Goal: Transaction & Acquisition: Purchase product/service

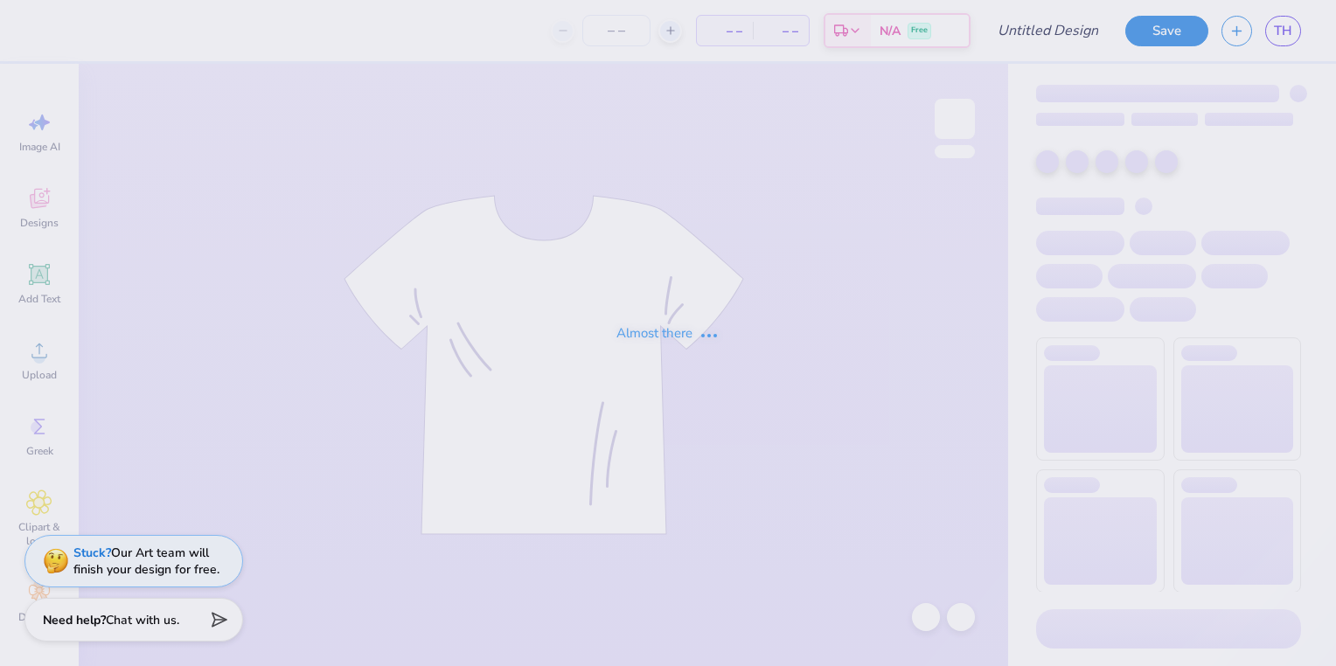
type input "Possible sweatshirt design"
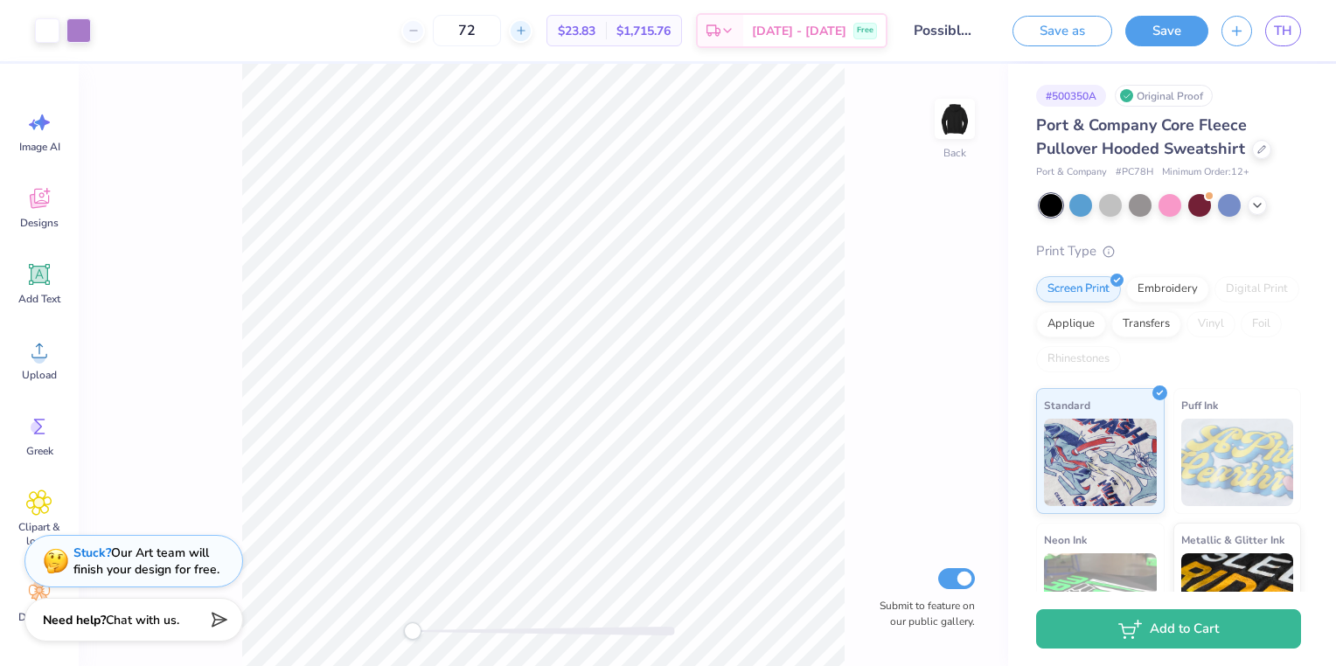
click at [527, 30] on icon at bounding box center [521, 30] width 12 height 12
click at [582, 30] on icon at bounding box center [588, 30] width 12 height 12
type input "75"
click at [848, 182] on div "Back Submit to feature on our public gallery." at bounding box center [544, 365] width 930 height 603
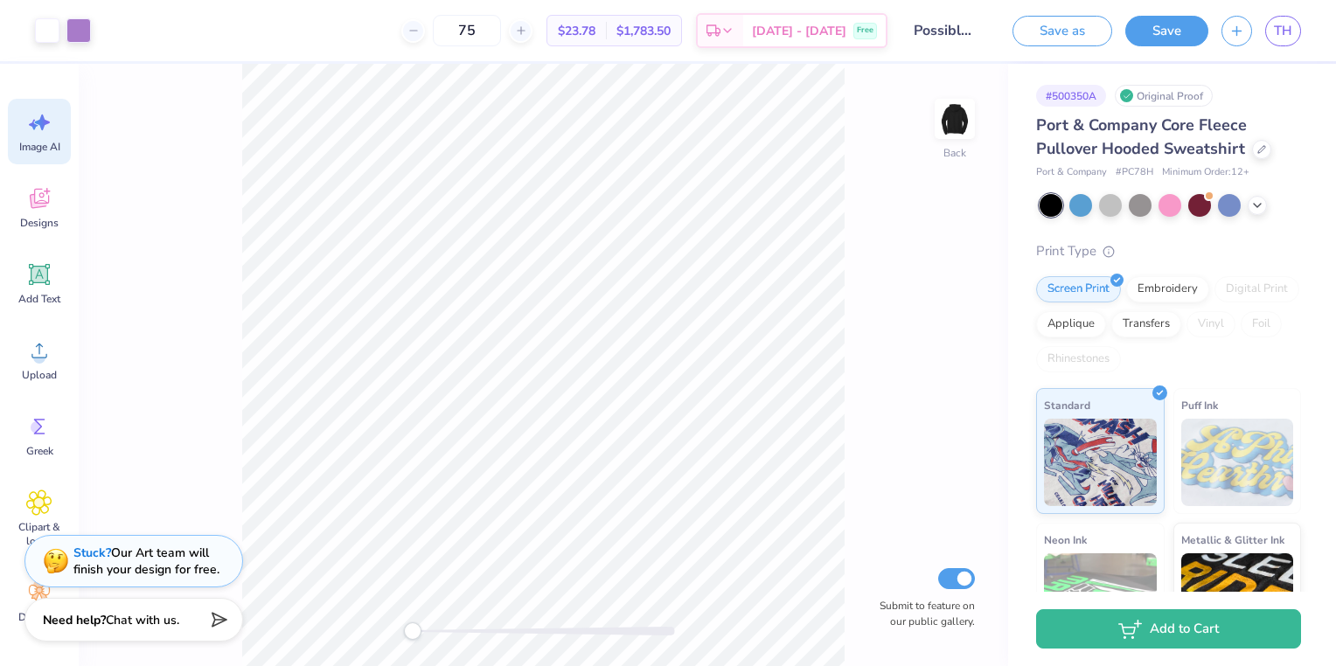
click at [40, 133] on icon at bounding box center [39, 122] width 26 height 26
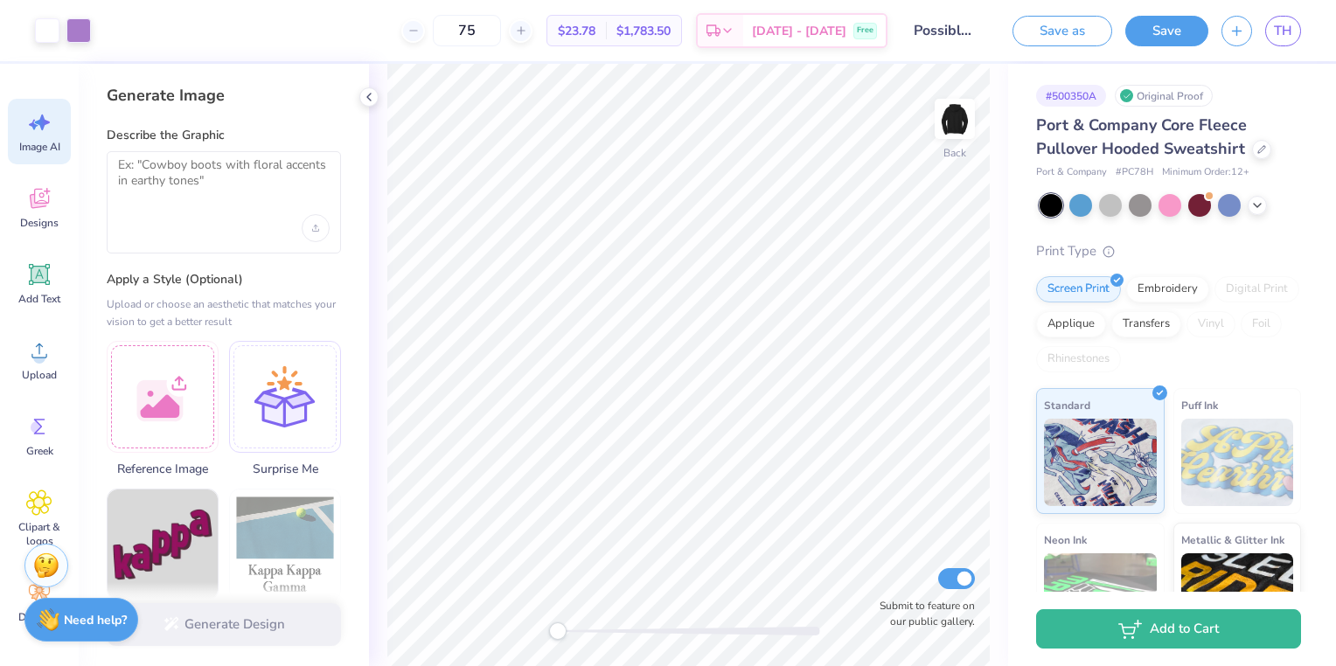
click at [214, 153] on div at bounding box center [224, 202] width 234 height 102
click at [171, 200] on textarea at bounding box center [224, 179] width 212 height 44
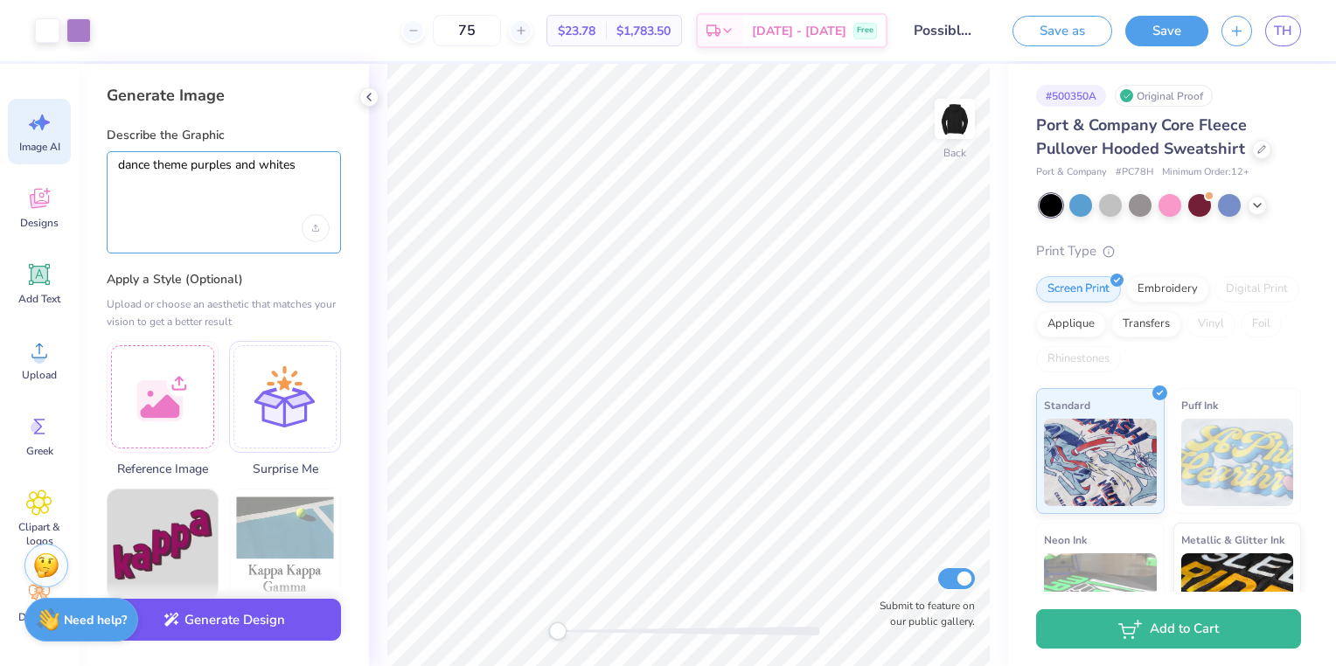
type textarea "dance theme purples and whites"
click at [254, 628] on button "Generate Design" at bounding box center [224, 620] width 234 height 43
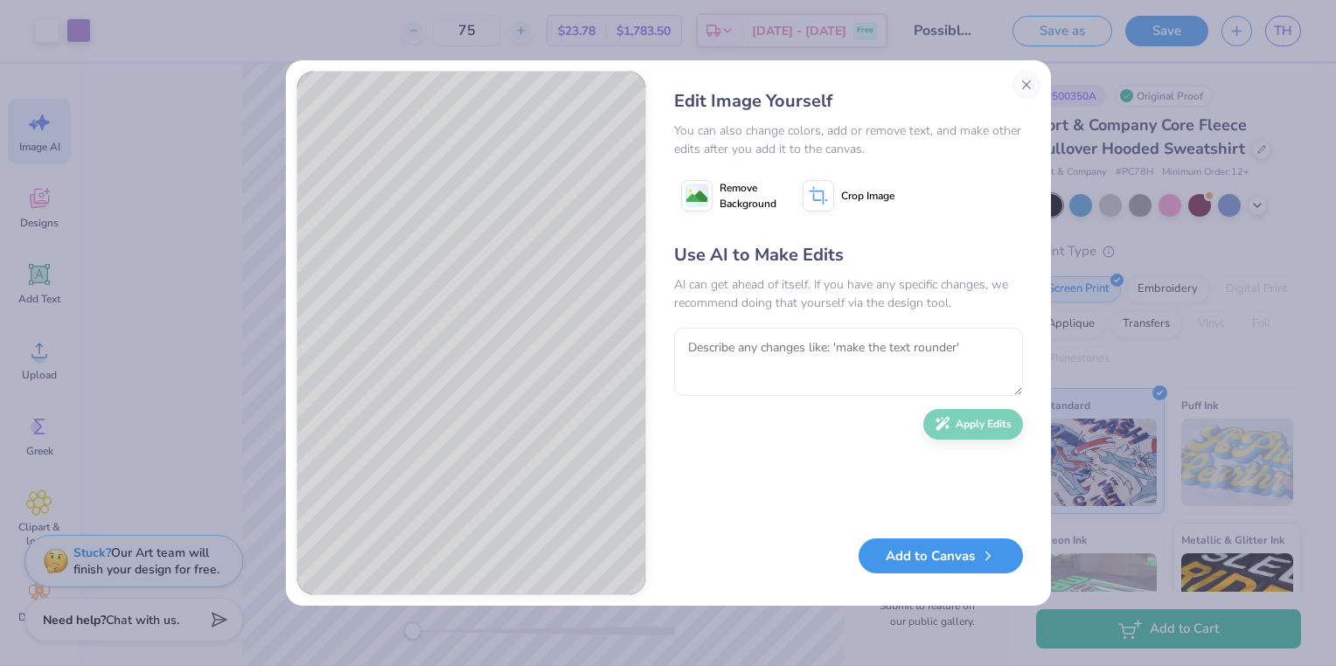
click at [917, 562] on button "Add to Canvas" at bounding box center [941, 557] width 164 height 36
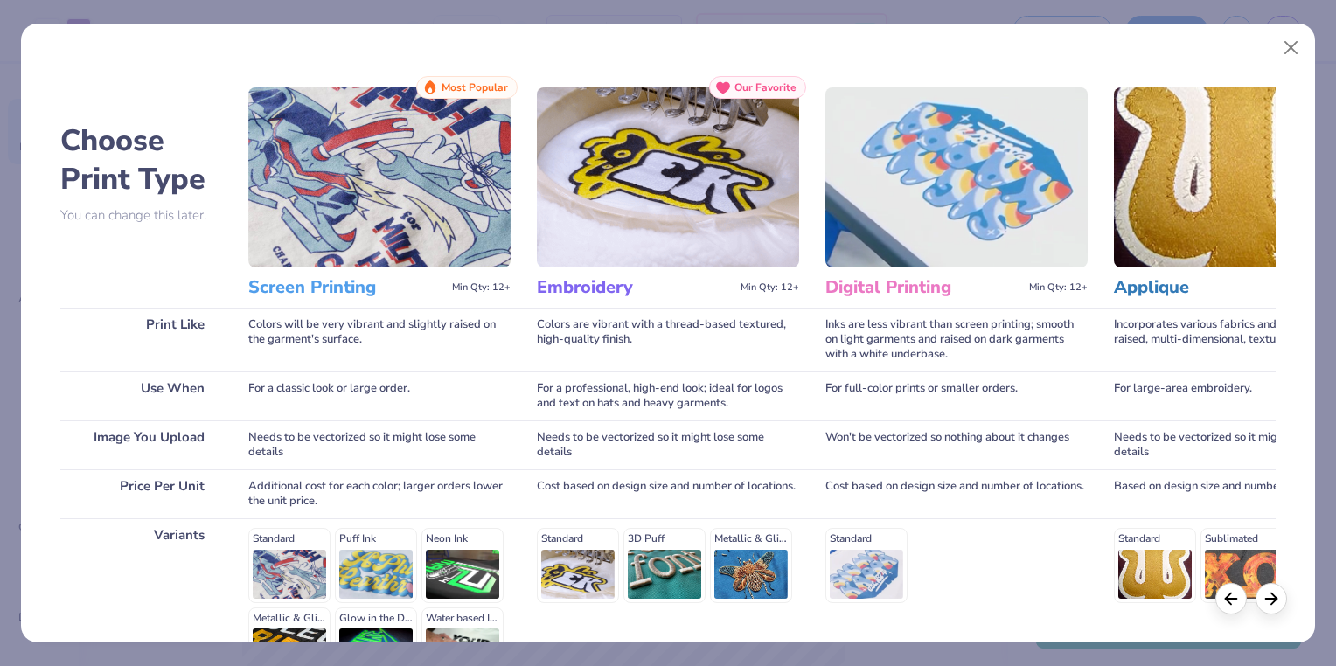
scroll to position [205, 0]
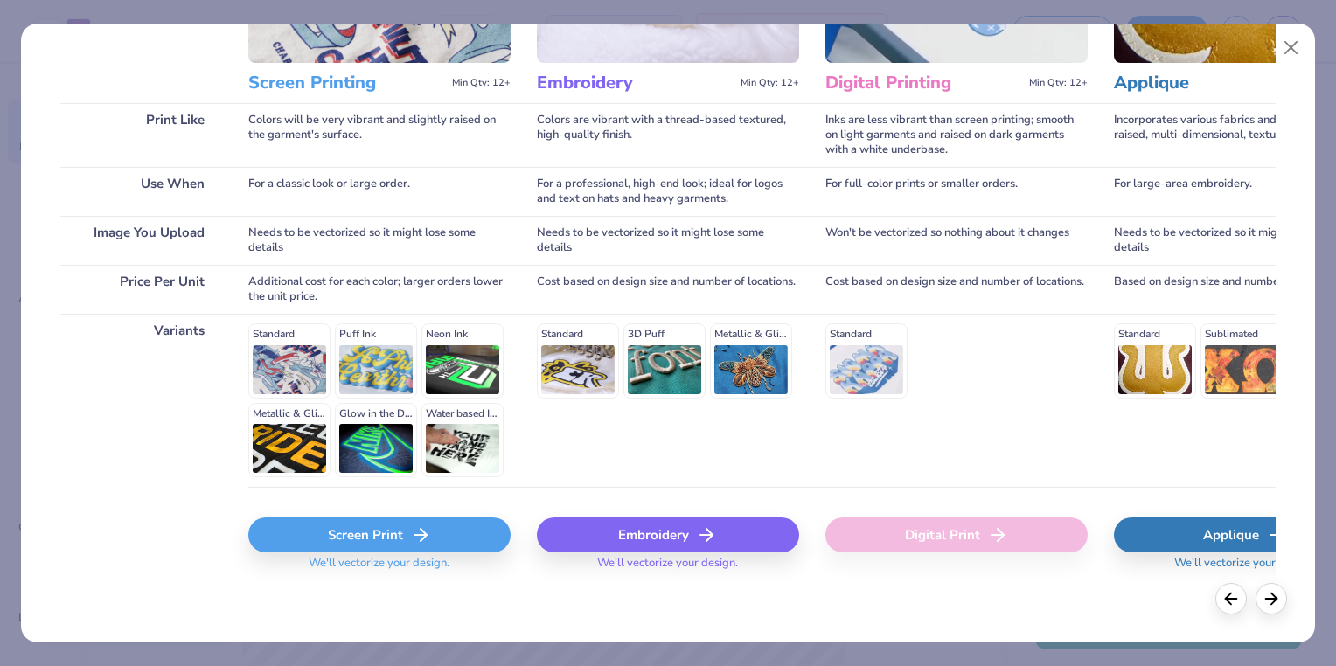
click at [415, 542] on icon at bounding box center [420, 535] width 21 height 21
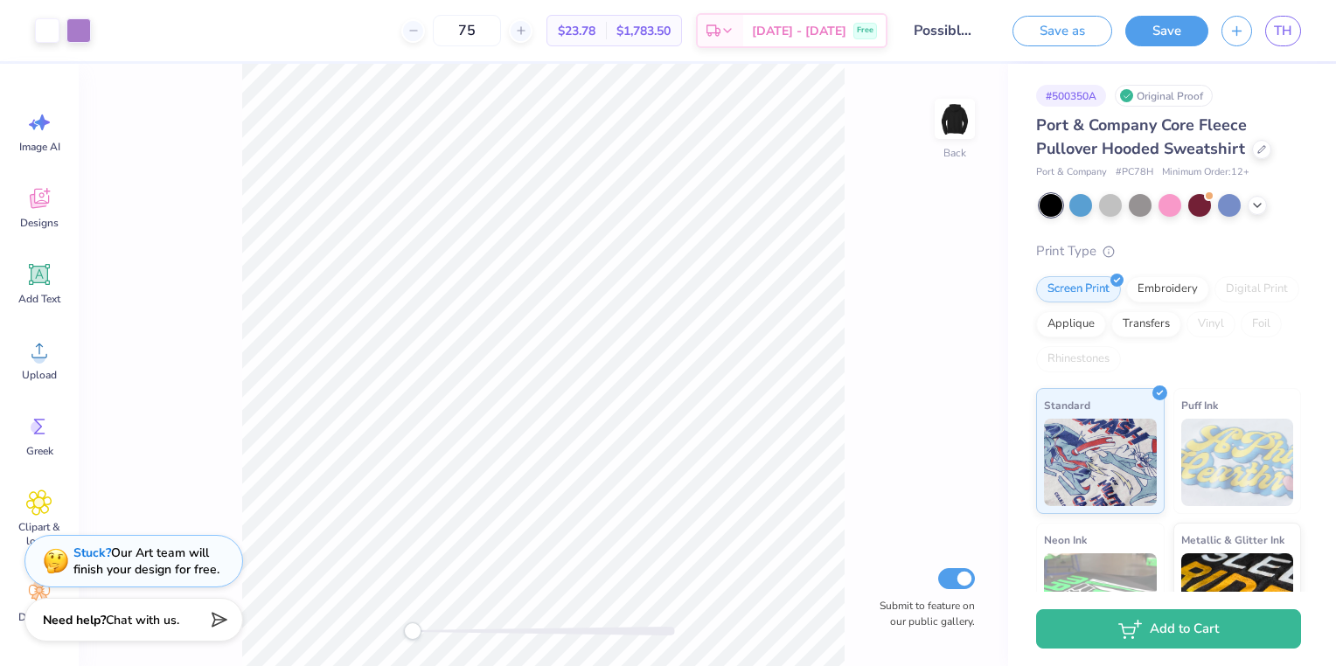
scroll to position [0, 0]
click at [958, 122] on img at bounding box center [955, 119] width 70 height 70
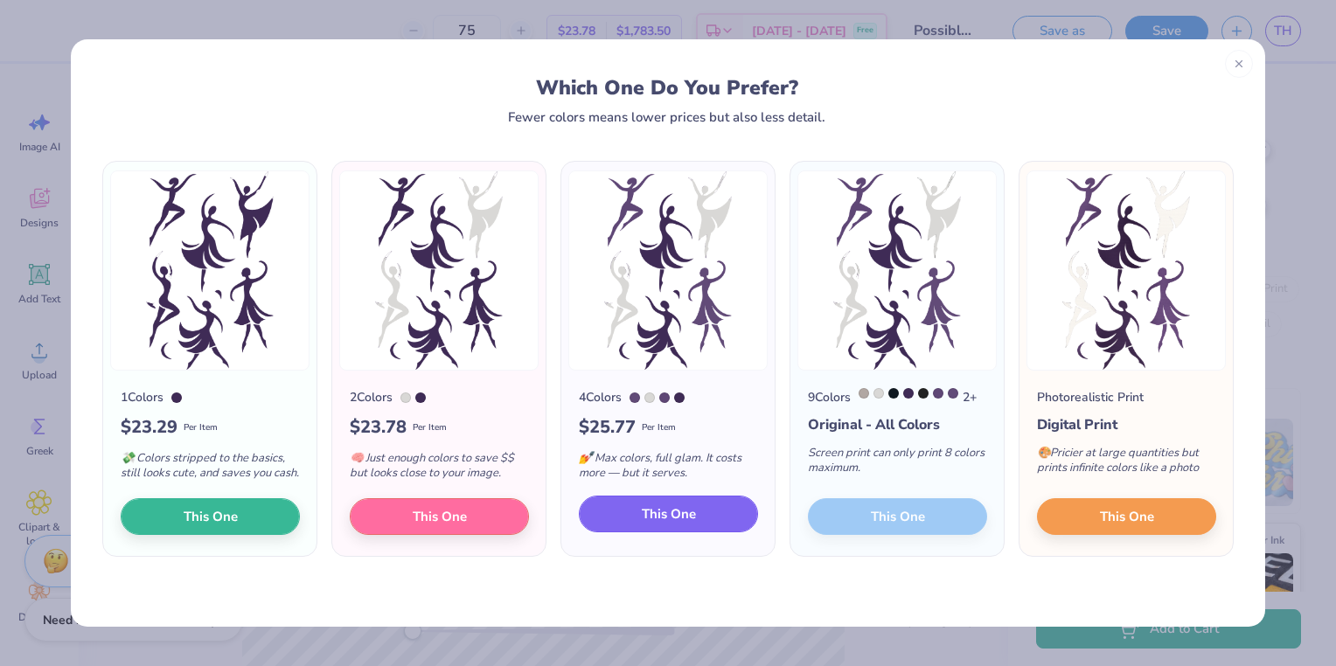
click at [701, 503] on button "This One" at bounding box center [668, 514] width 179 height 37
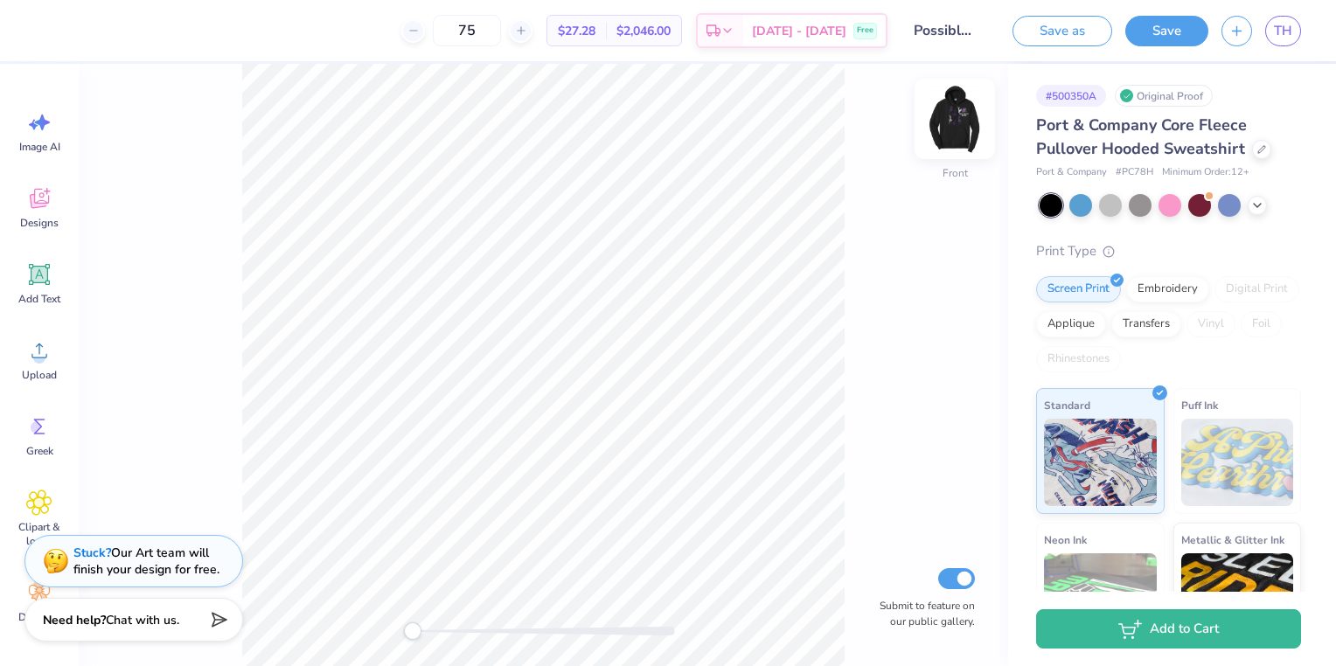
click at [955, 122] on img at bounding box center [955, 119] width 70 height 70
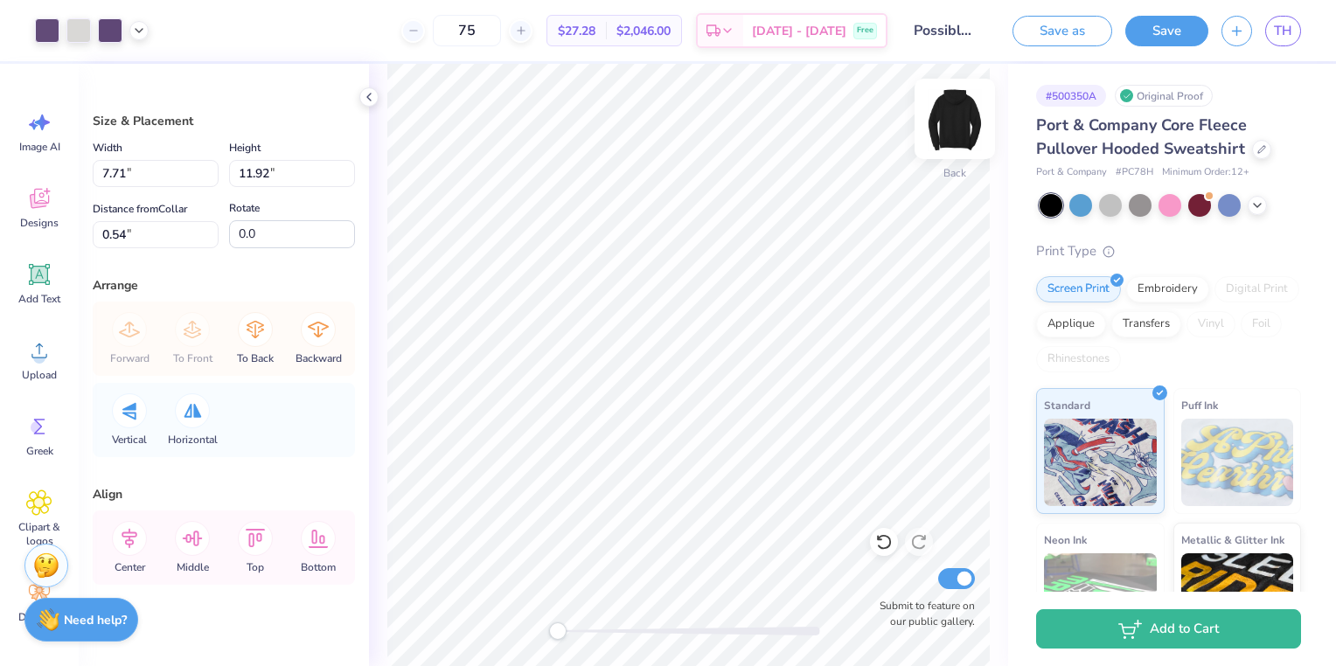
click at [959, 113] on img at bounding box center [955, 119] width 70 height 70
type input "10.18"
type input "15.73"
click at [136, 30] on icon at bounding box center [139, 29] width 14 height 14
click at [147, 72] on div at bounding box center [139, 73] width 24 height 24
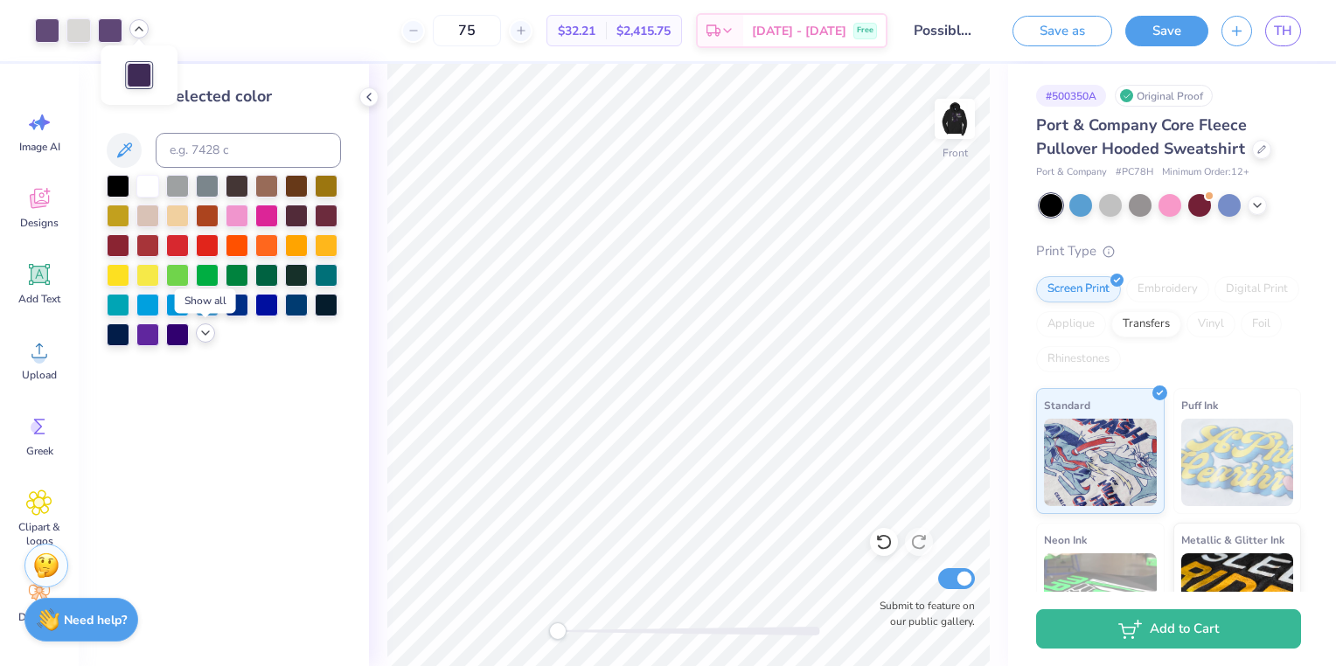
click at [208, 330] on icon at bounding box center [206, 333] width 14 height 14
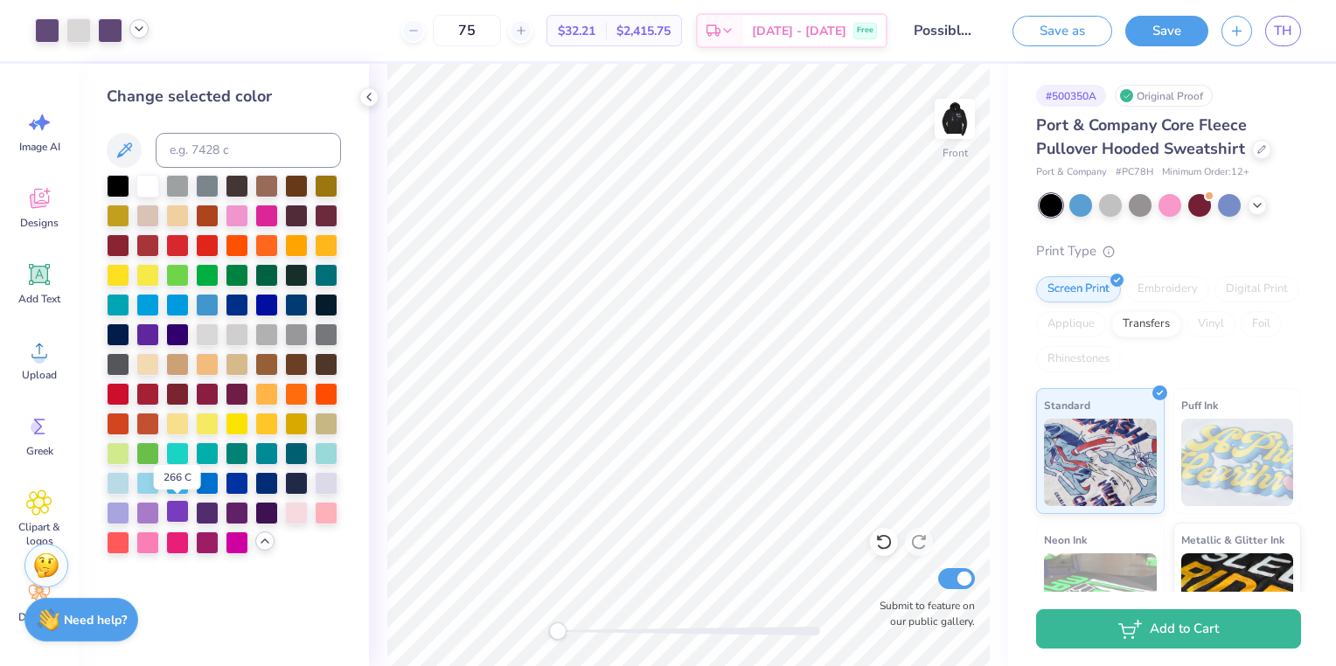
click at [173, 512] on div at bounding box center [177, 511] width 23 height 23
click at [112, 33] on div at bounding box center [110, 29] width 24 height 24
click at [147, 512] on div at bounding box center [147, 511] width 23 height 23
click at [41, 24] on div at bounding box center [47, 29] width 24 height 24
click at [149, 329] on div at bounding box center [147, 333] width 23 height 23
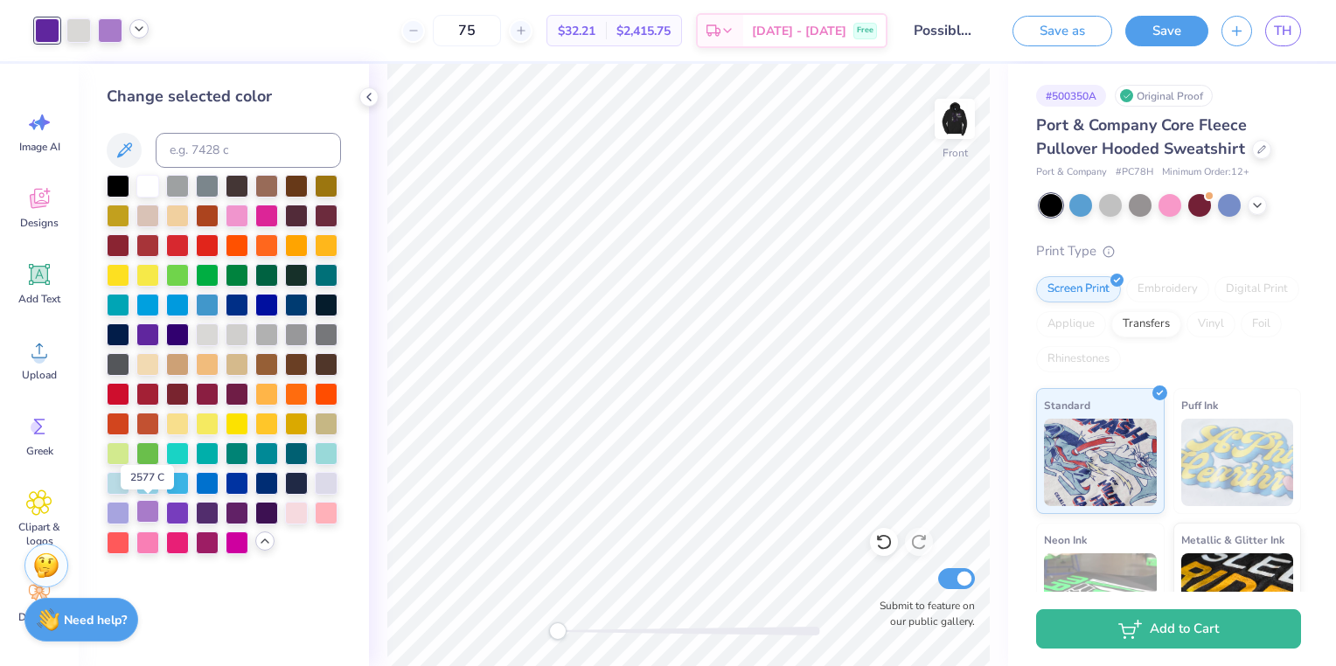
click at [150, 510] on div at bounding box center [147, 511] width 23 height 23
click at [240, 23] on div "75 $30.61 Per Item $2,295.75 Total Est. Delivery [DATE] - [DATE] Free" at bounding box center [512, 30] width 752 height 61
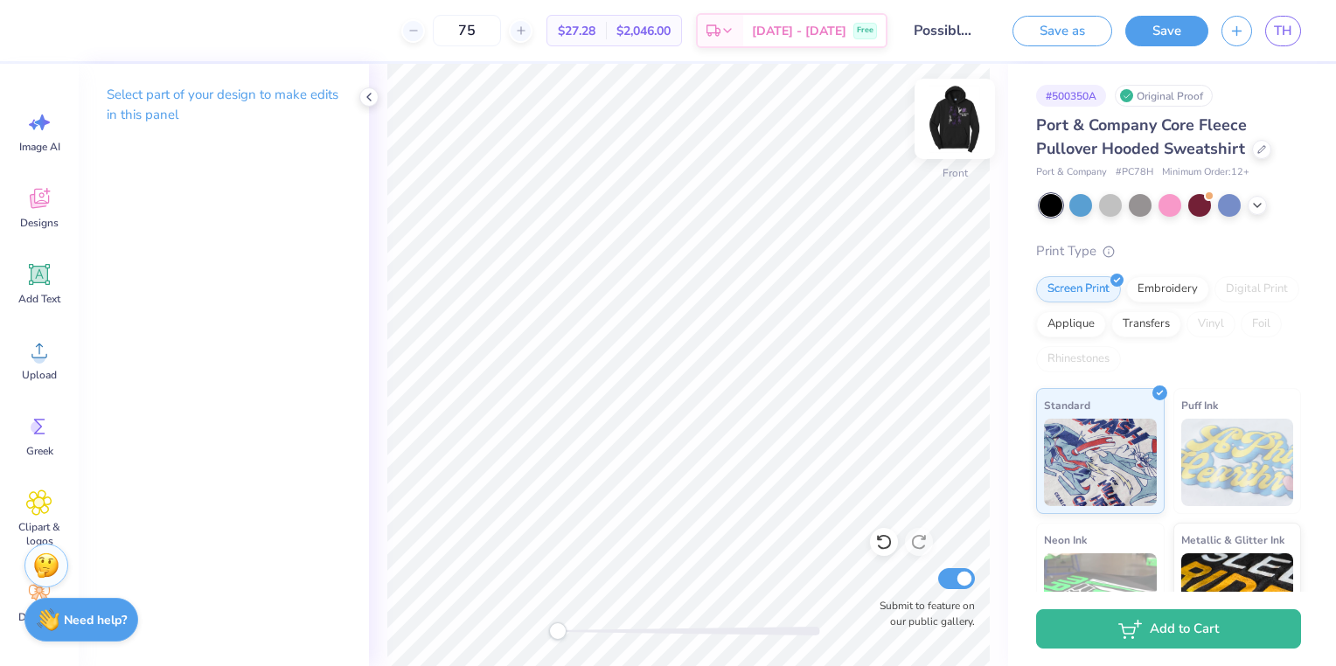
click at [962, 115] on img at bounding box center [955, 119] width 70 height 70
click at [1319, 233] on div "# 500350A Original Proof Port & Company Core Fleece Pullover Hooded Sweatshirt …" at bounding box center [1172, 424] width 328 height 720
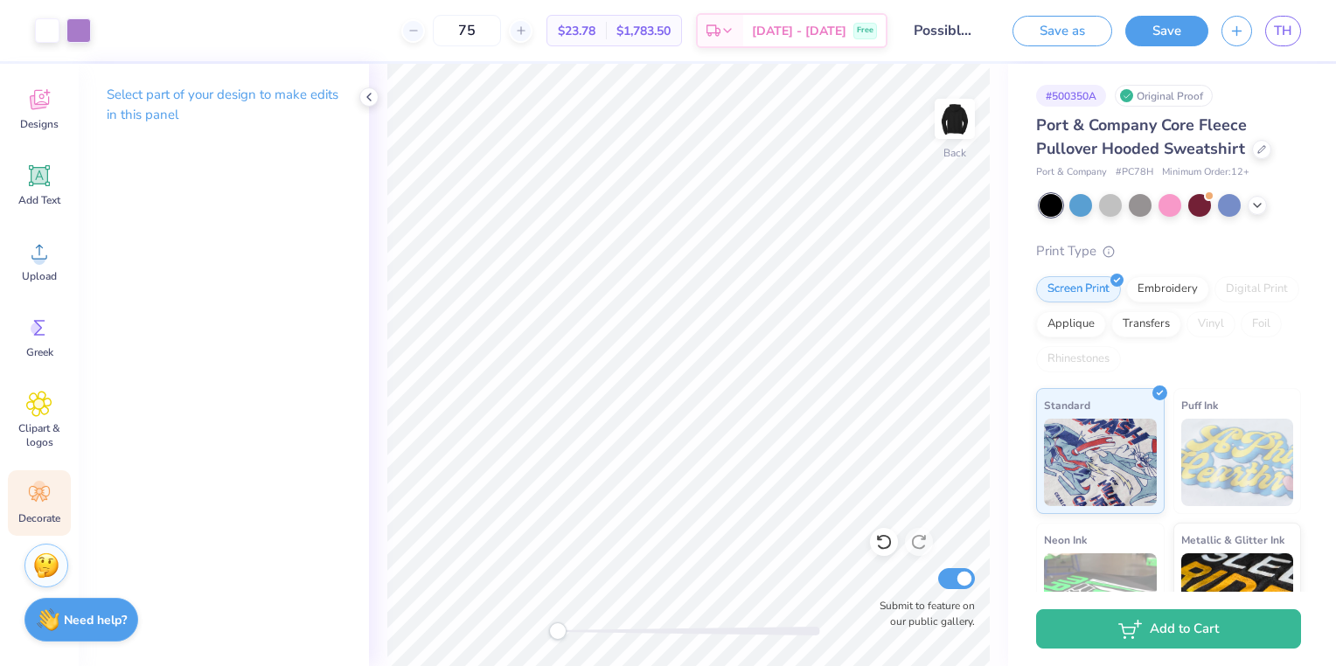
click at [38, 494] on icon at bounding box center [39, 494] width 21 height 16
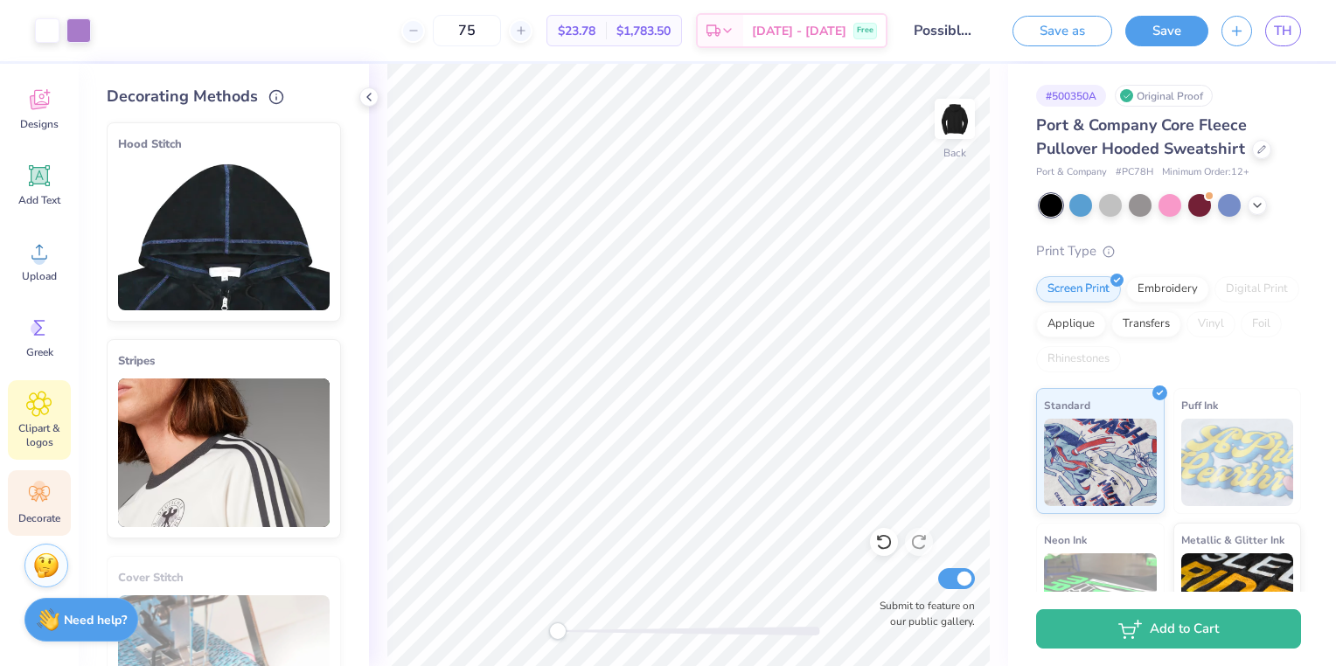
click at [40, 438] on span "Clipart & logos" at bounding box center [39, 436] width 58 height 28
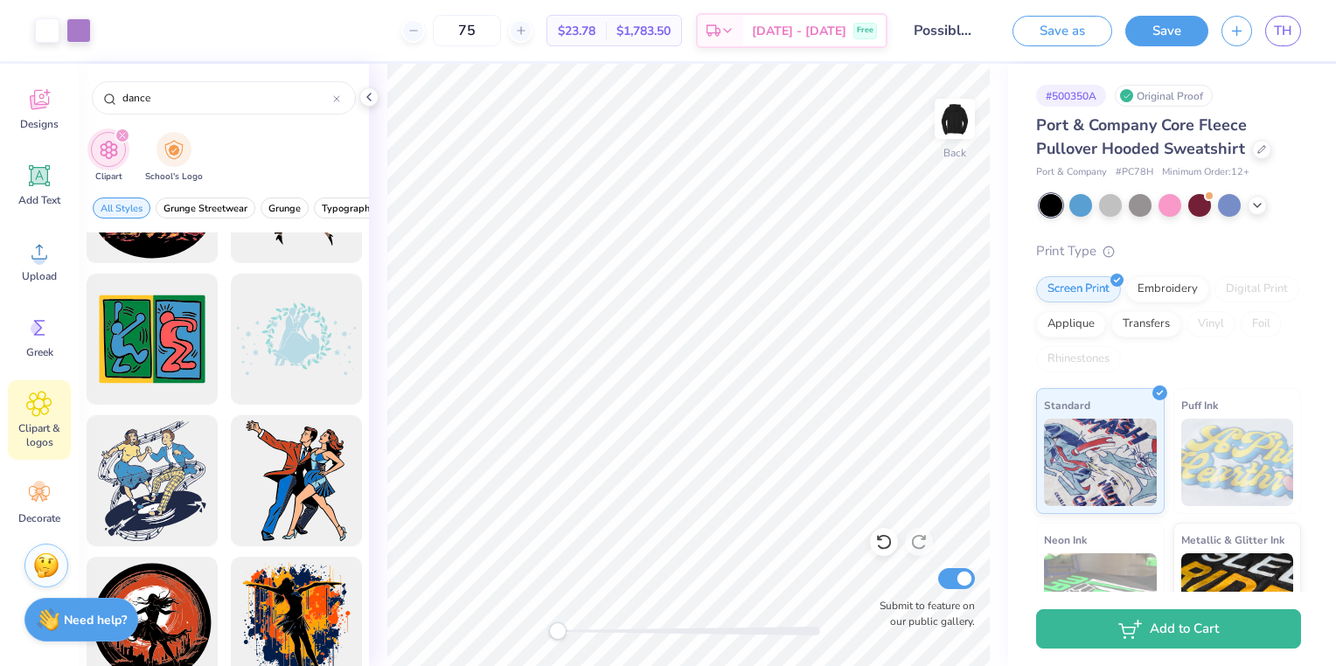
scroll to position [0, 0]
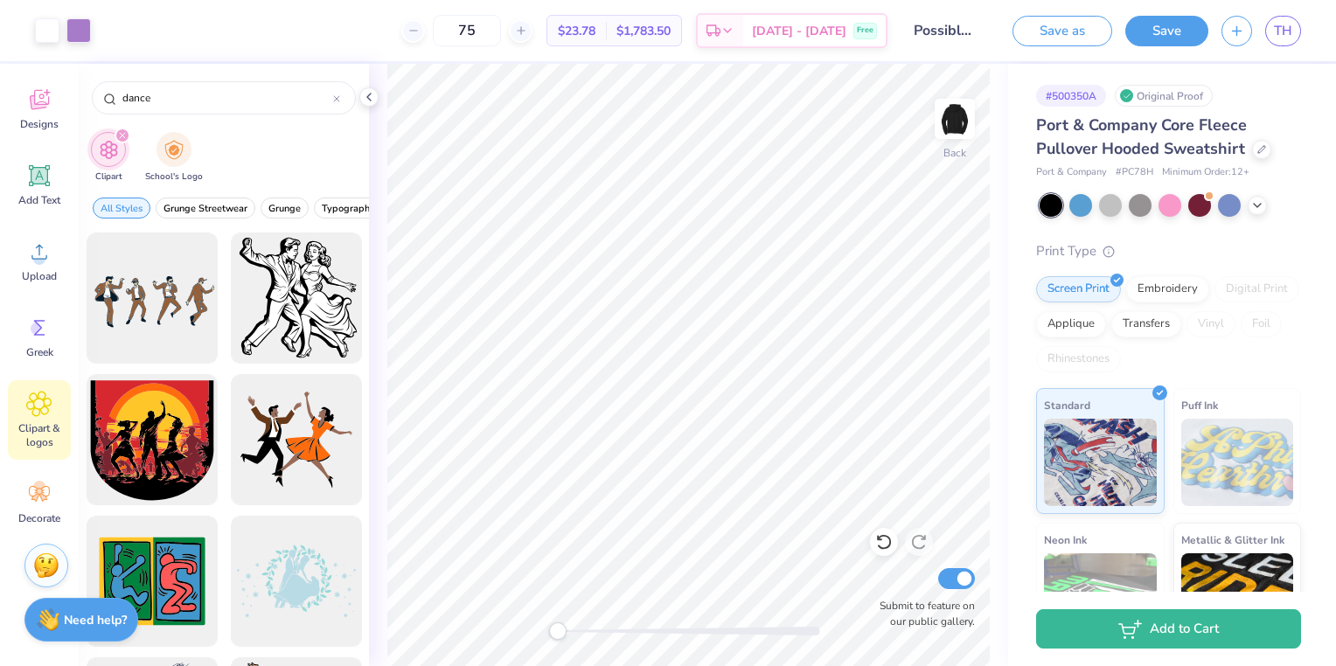
type input "dance"
